Goal: Information Seeking & Learning: Learn about a topic

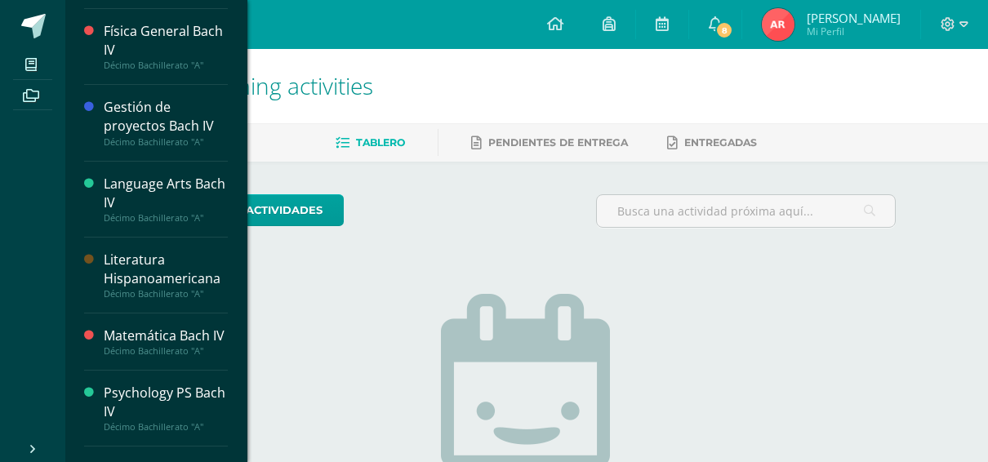
scroll to position [411, 0]
click at [172, 174] on div "Language Arts Bach IV" at bounding box center [166, 193] width 124 height 38
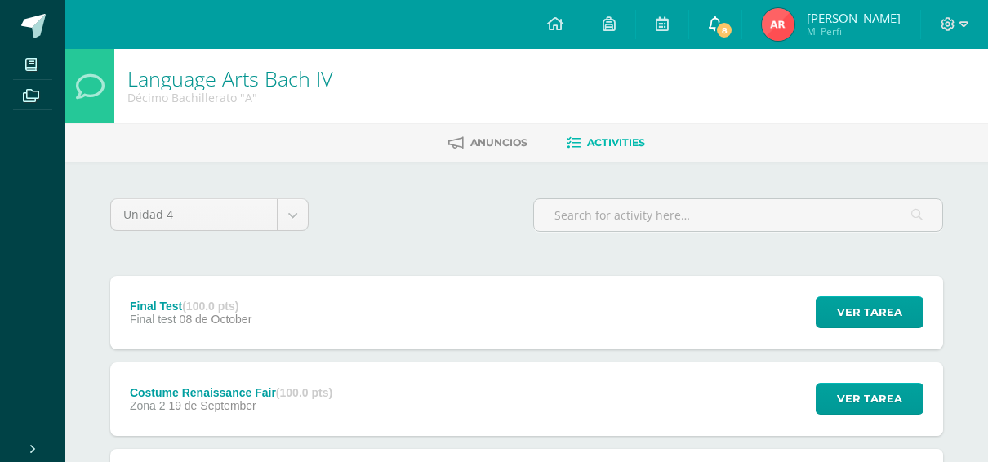
click at [733, 25] on span "8" at bounding box center [724, 30] width 18 height 18
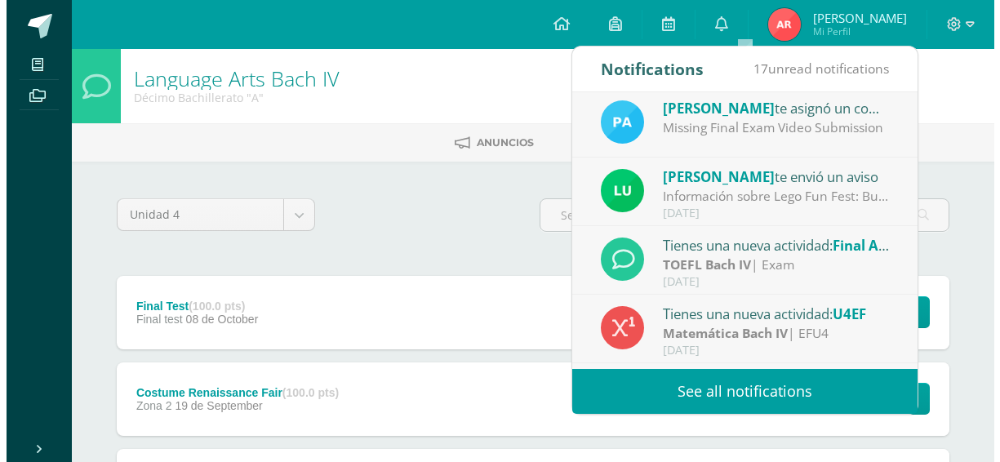
scroll to position [143, 0]
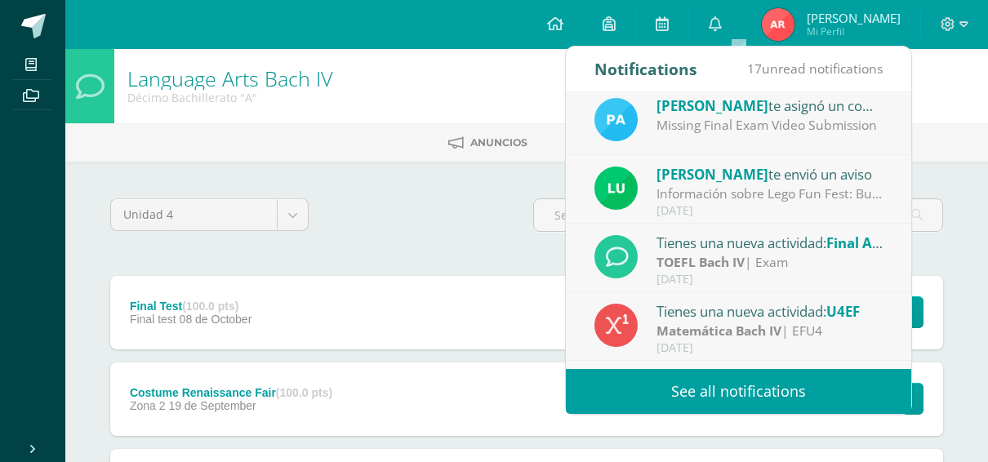
drag, startPoint x: 669, startPoint y: 272, endPoint x: 212, endPoint y: 142, distance: 475.4
click at [212, 142] on ul "Anuncios Activities" at bounding box center [546, 142] width 923 height 27
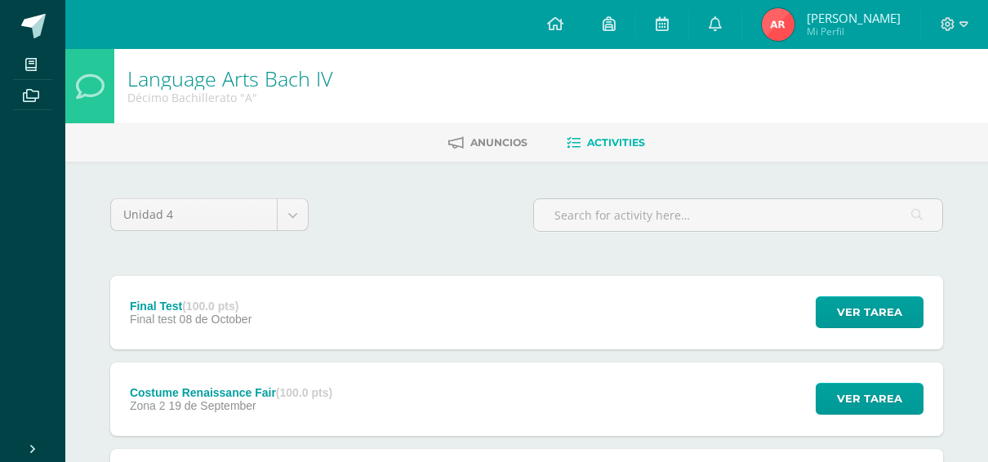
click at [316, 322] on div "Final Test (100.0 pts) Final test 08 de October Ver tarea Final Test Language A…" at bounding box center [526, 313] width 833 height 74
